Goal: Check status: Check status

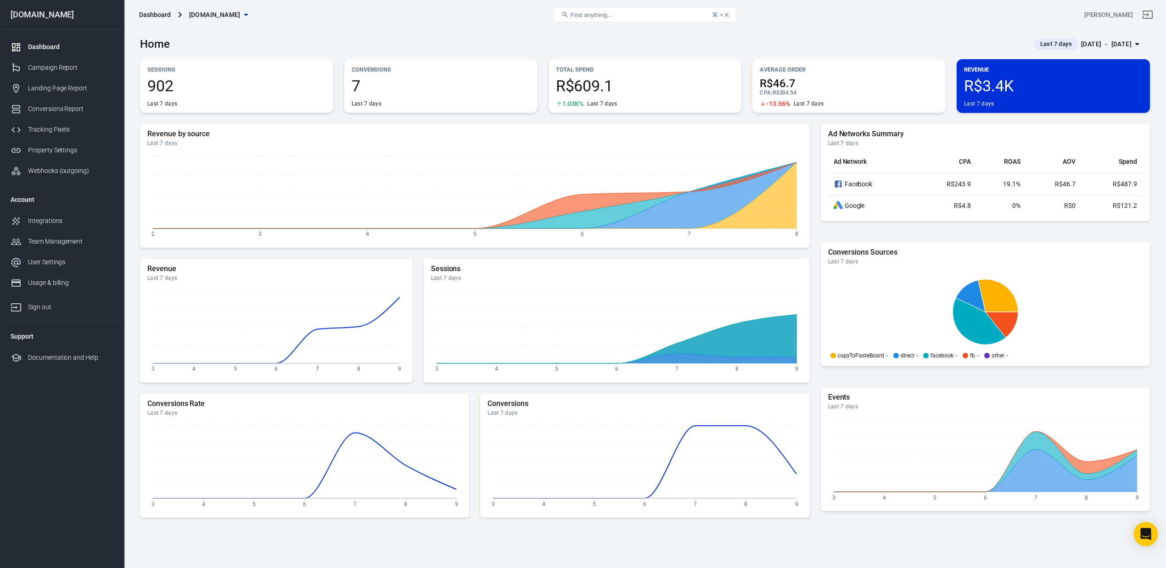
click at [1148, 545] on body "Dashboard [DOMAIN_NAME] Find anything... ⌘ + K [PERSON_NAME] [DOMAIN_NAME] Dash…" at bounding box center [583, 328] width 1166 height 598
click at [1154, 540] on div "Open Intercom Messenger" at bounding box center [1146, 535] width 24 height 24
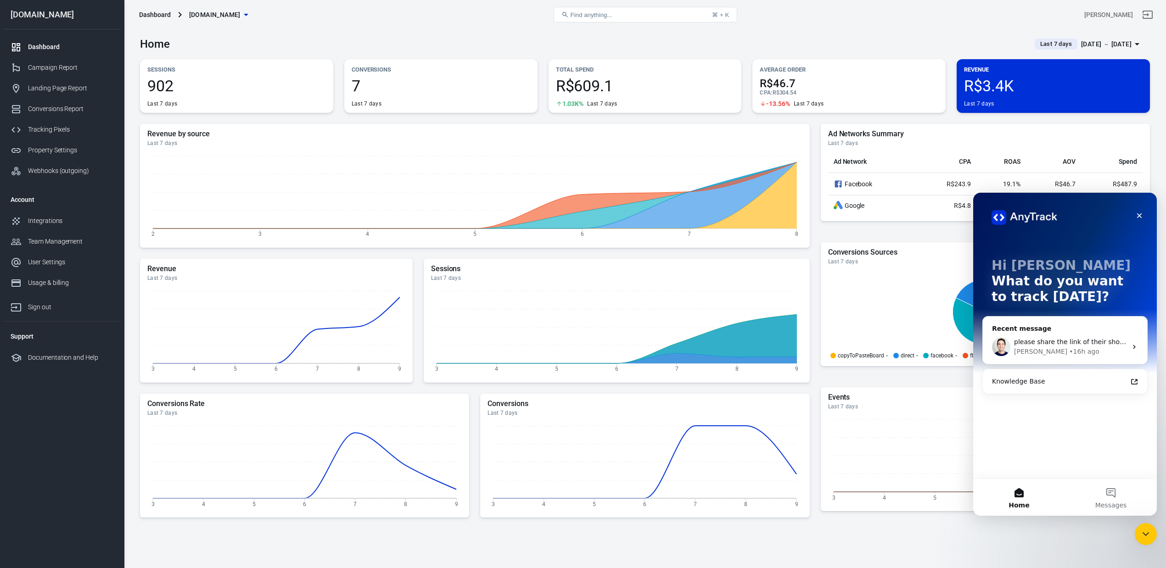
click at [1065, 343] on span "please share the link of their shop so I can inspect how they did it" at bounding box center [1120, 341] width 212 height 7
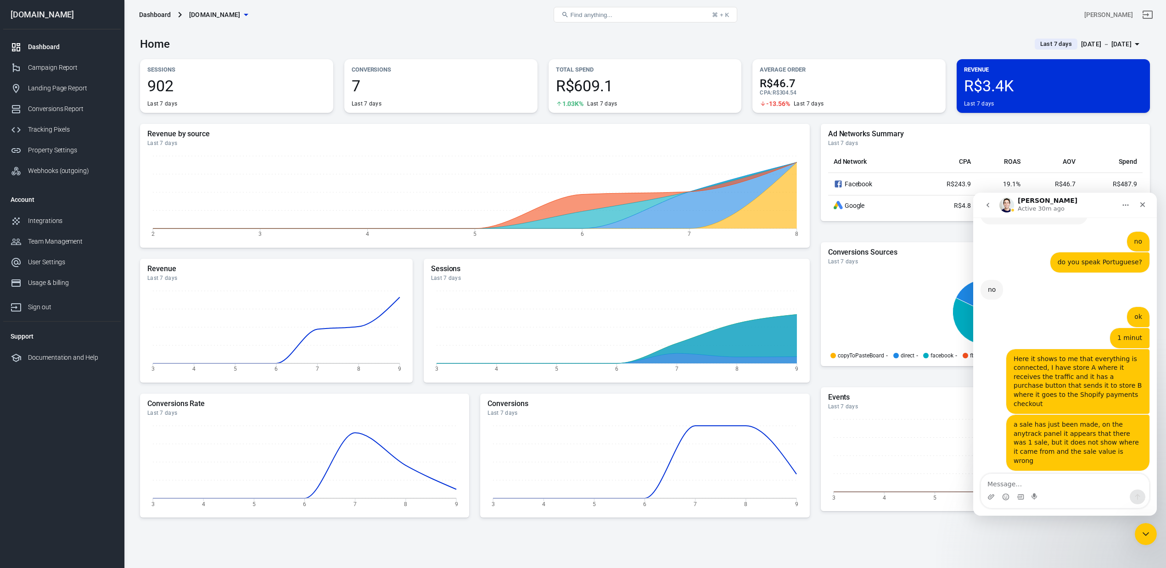
scroll to position [4636, 0]
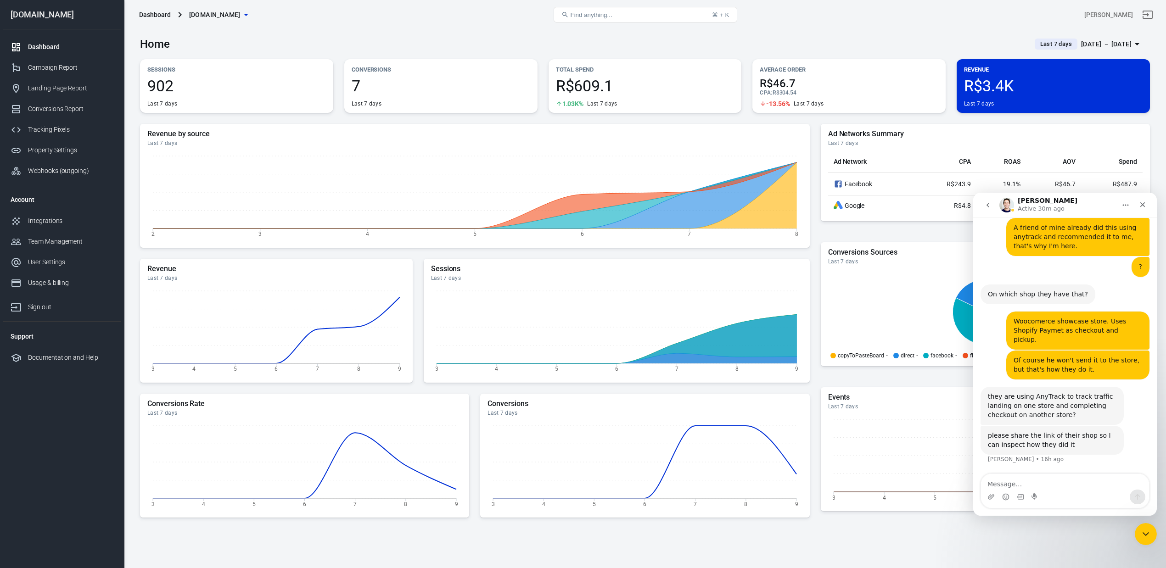
click at [1071, 488] on textarea "Message…" at bounding box center [1065, 482] width 168 height 16
type textarea "[PERSON_NAME]"
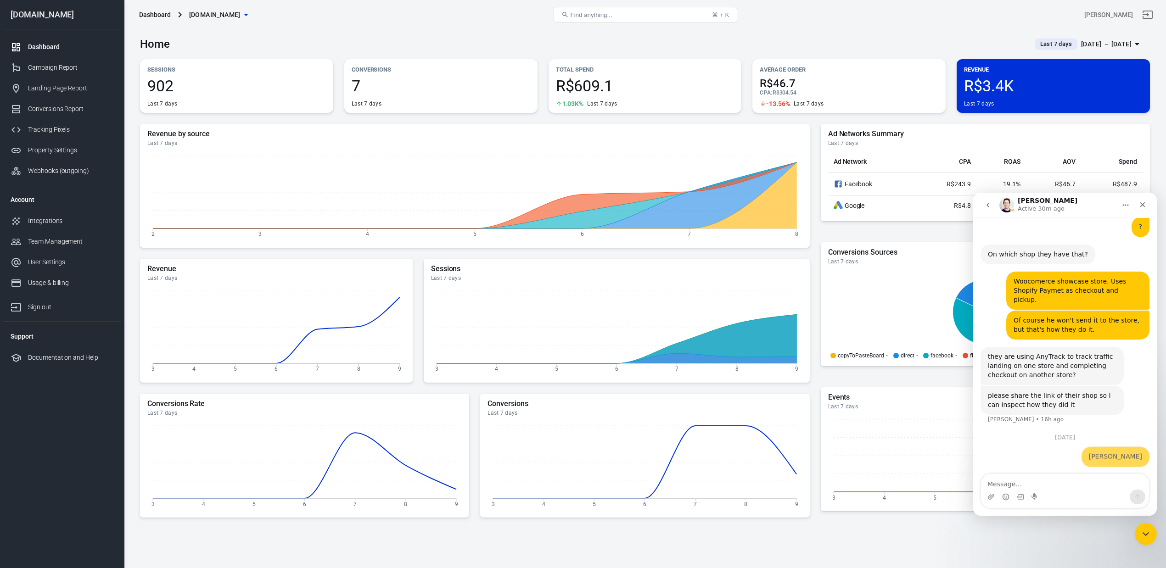
scroll to position [4676, 0]
type textarea "Hello"
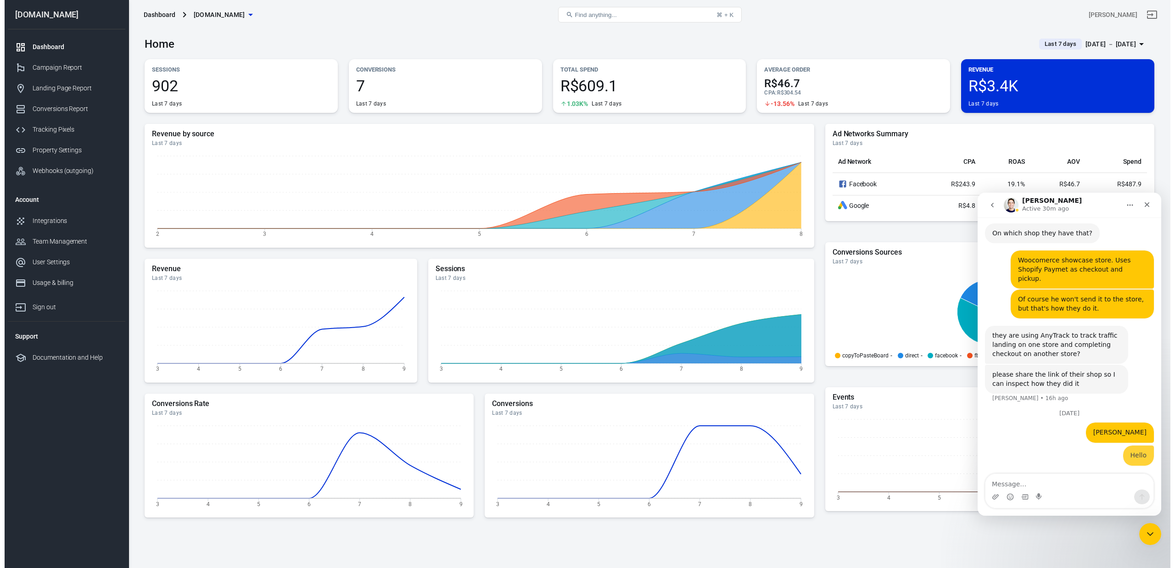
scroll to position [4697, 0]
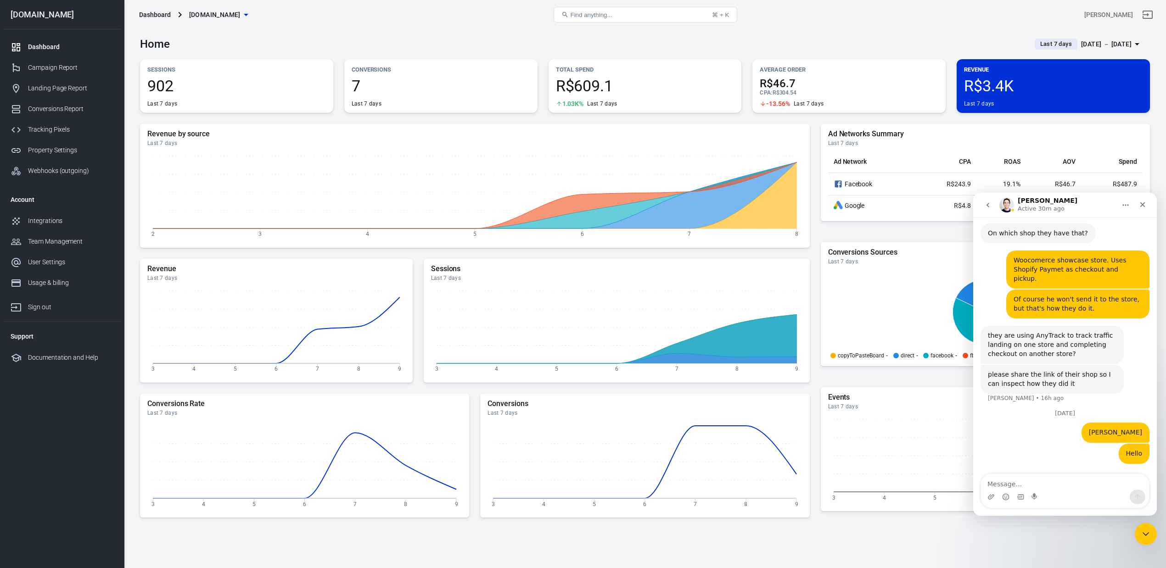
click at [274, 38] on div "Home Last 7 days [DATE] － [DATE]" at bounding box center [645, 40] width 1010 height 22
click at [1080, 125] on div "Ad Networks Summary Last 7 days Ad Network CPA ROAS AOV Spend Facebook R$243.9 …" at bounding box center [985, 172] width 329 height 97
click at [1042, 44] on span "Last 7 days" at bounding box center [1056, 43] width 39 height 9
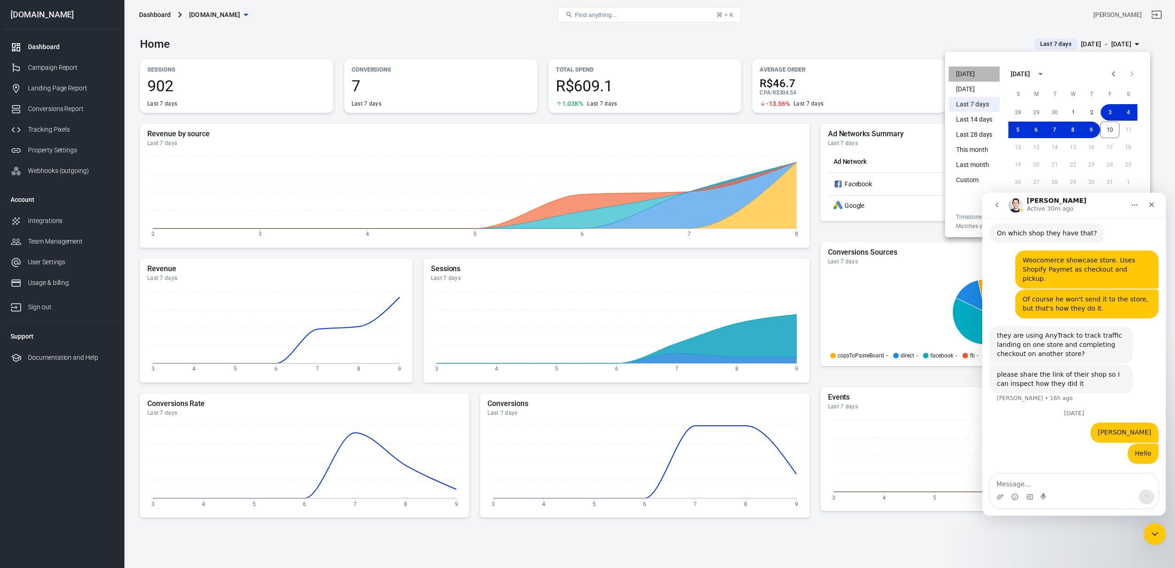
click at [973, 68] on li "[DATE]" at bounding box center [974, 74] width 51 height 15
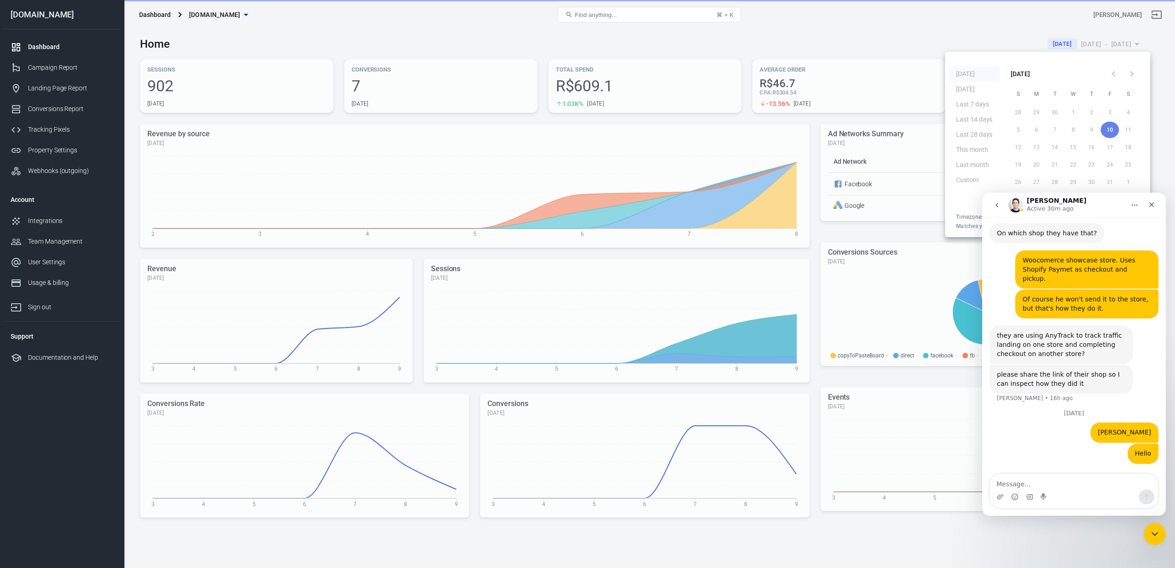
click at [922, 28] on div at bounding box center [587, 284] width 1175 height 568
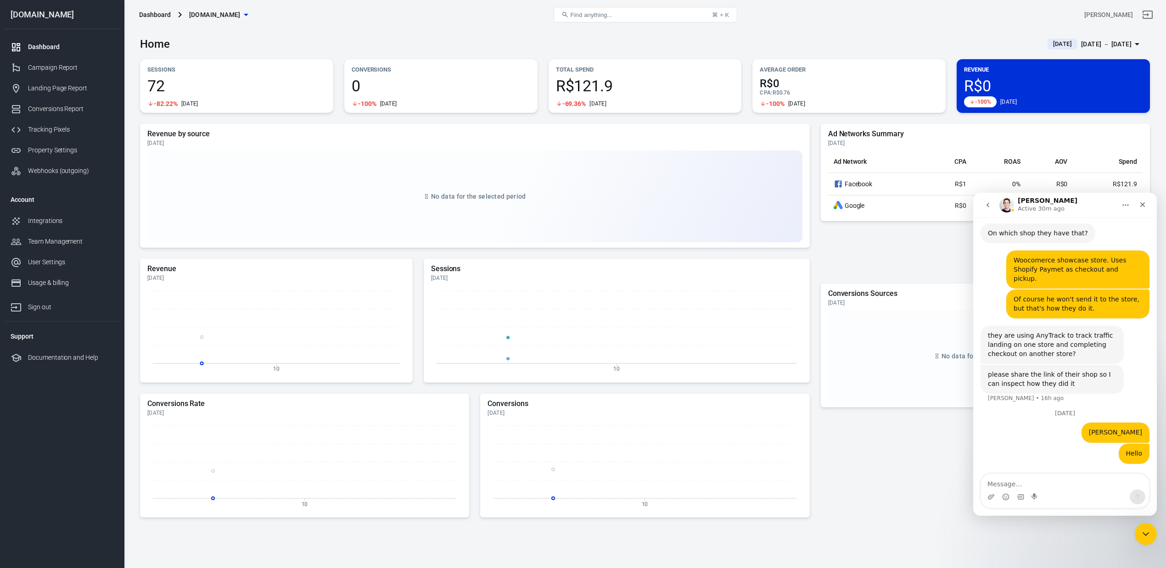
click at [1050, 41] on span "[DATE]" at bounding box center [1063, 43] width 26 height 9
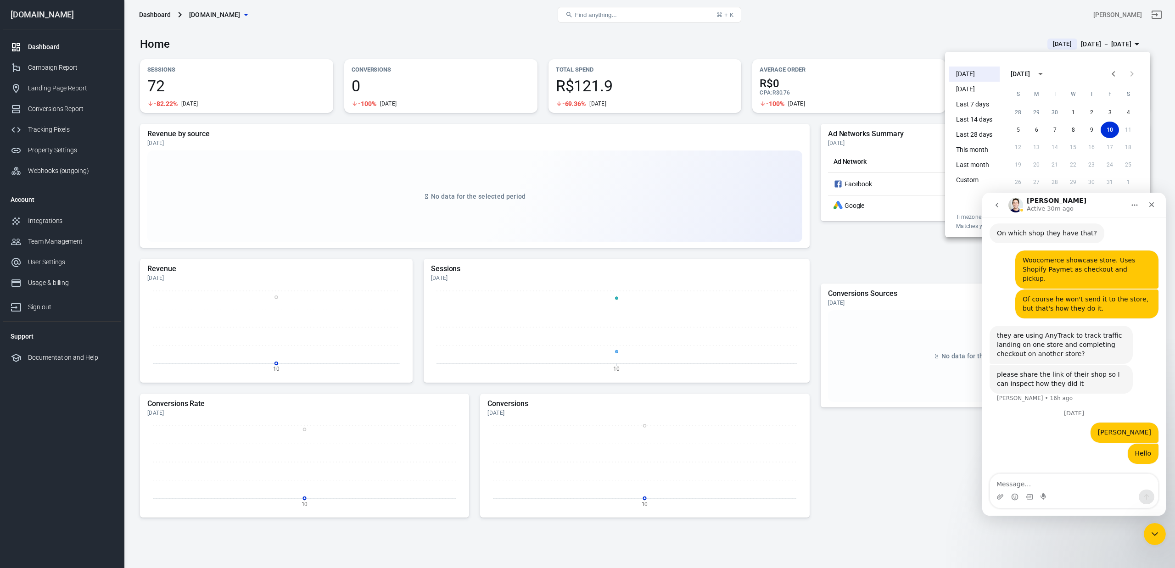
click at [984, 87] on li "[DATE]" at bounding box center [974, 89] width 51 height 15
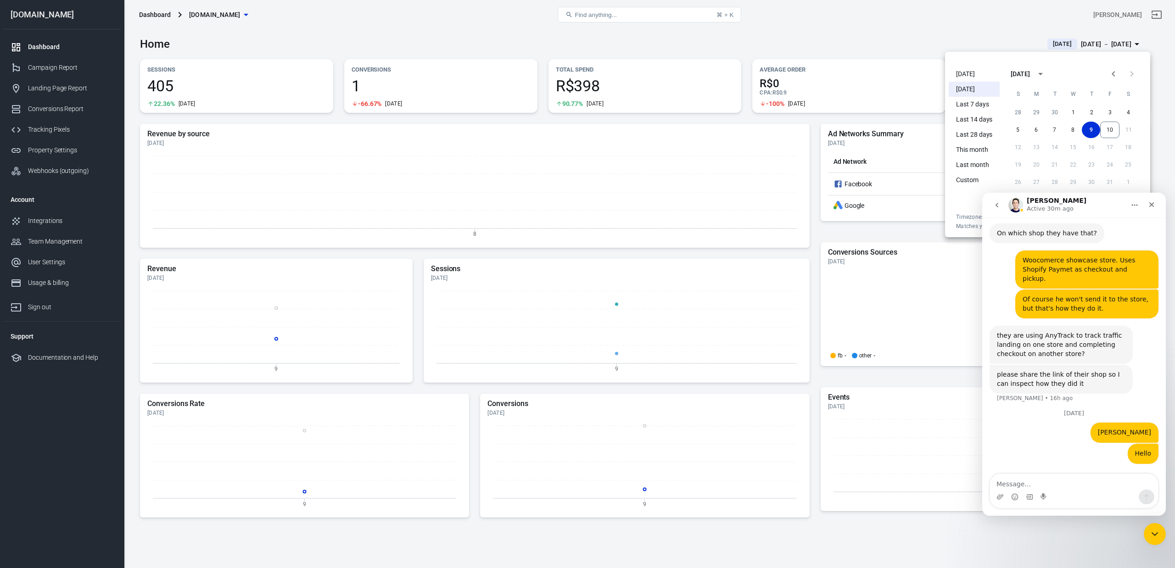
click at [908, 39] on div at bounding box center [587, 284] width 1175 height 568
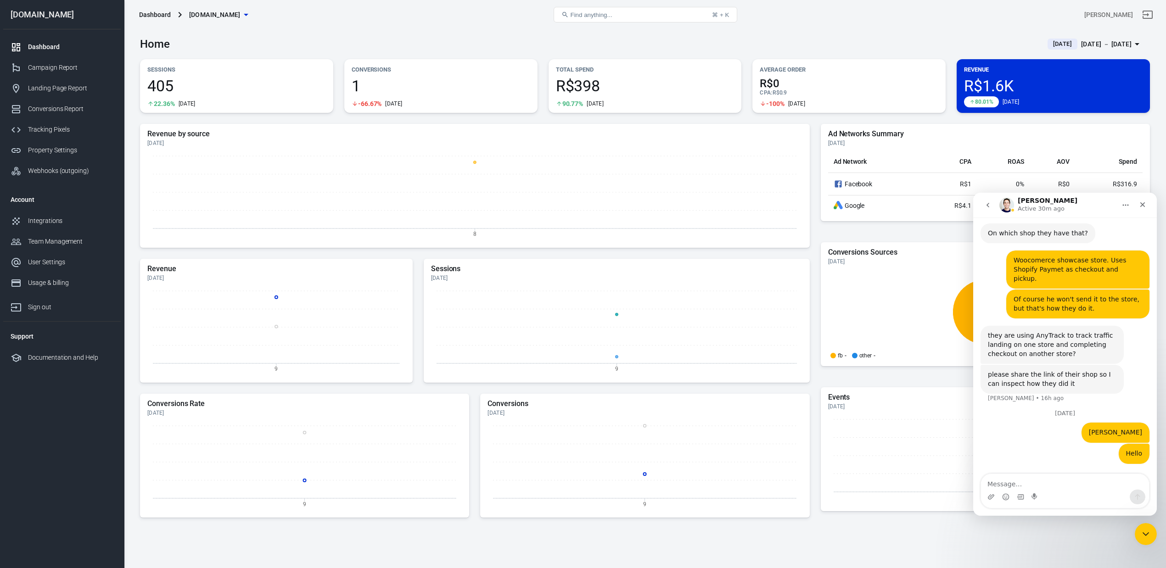
click at [1050, 46] on span "[DATE]" at bounding box center [1063, 43] width 26 height 9
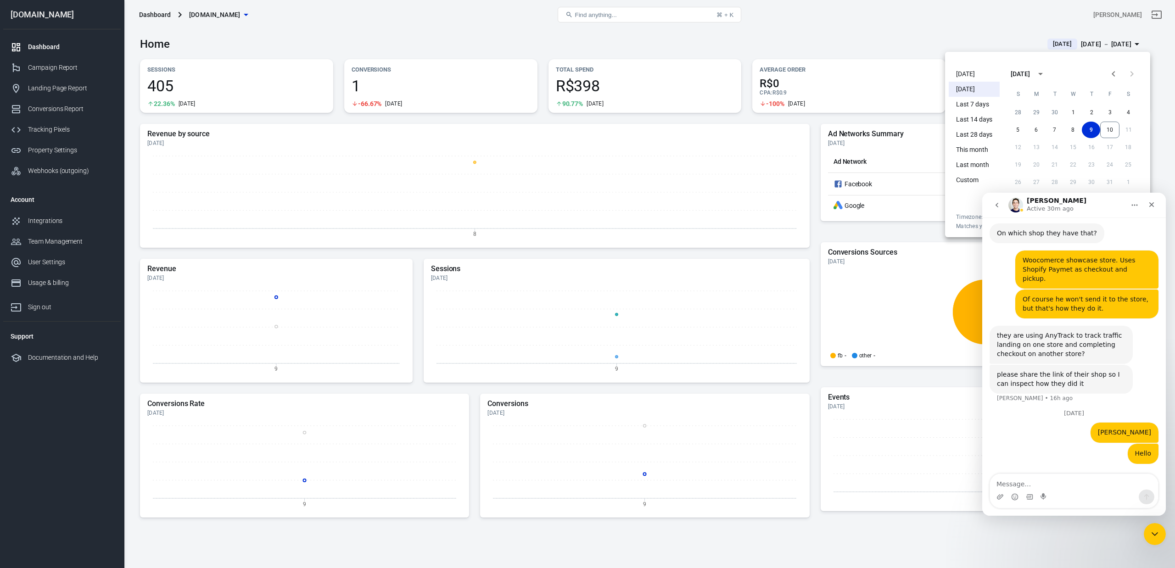
click at [973, 72] on li "[DATE]" at bounding box center [974, 74] width 51 height 15
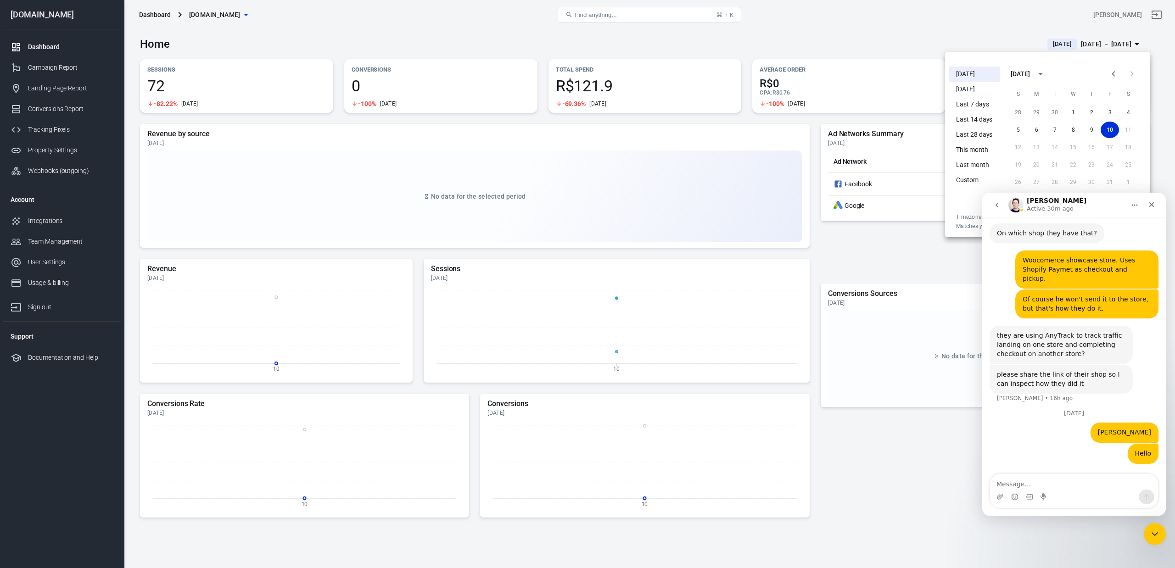
click at [685, 212] on div at bounding box center [587, 284] width 1175 height 568
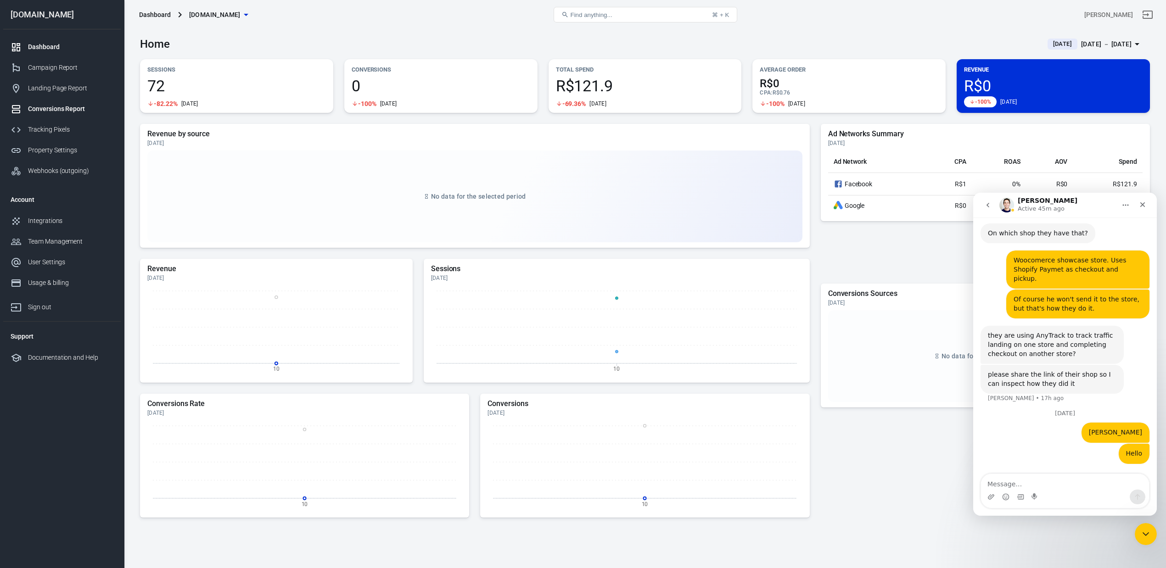
click at [65, 104] on div "Conversions Report" at bounding box center [70, 109] width 85 height 10
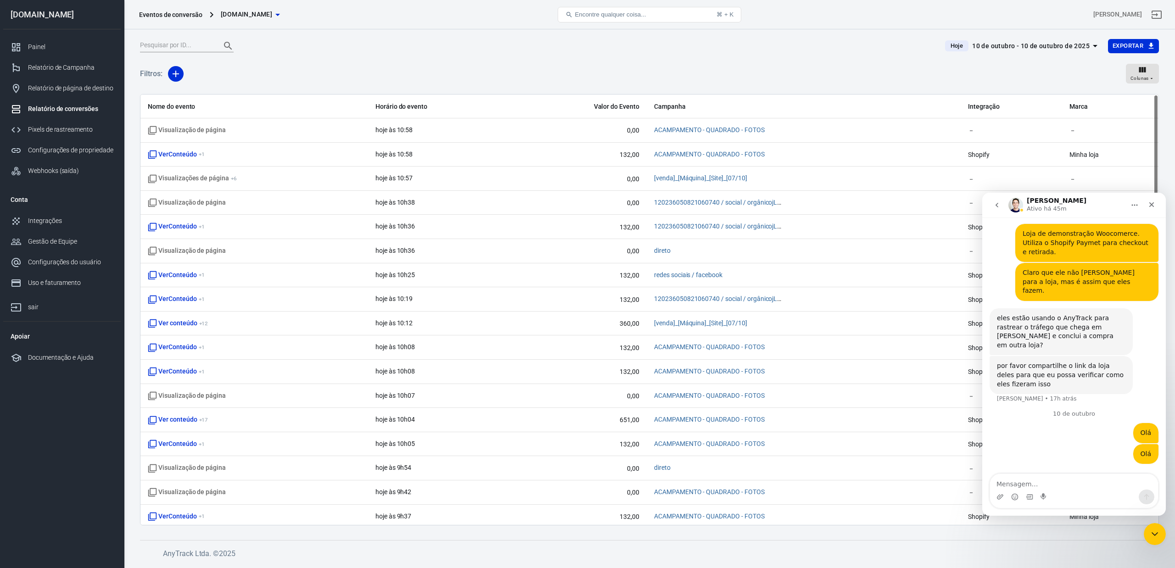
scroll to position [4751, 0]
